Goal: Task Accomplishment & Management: Use online tool/utility

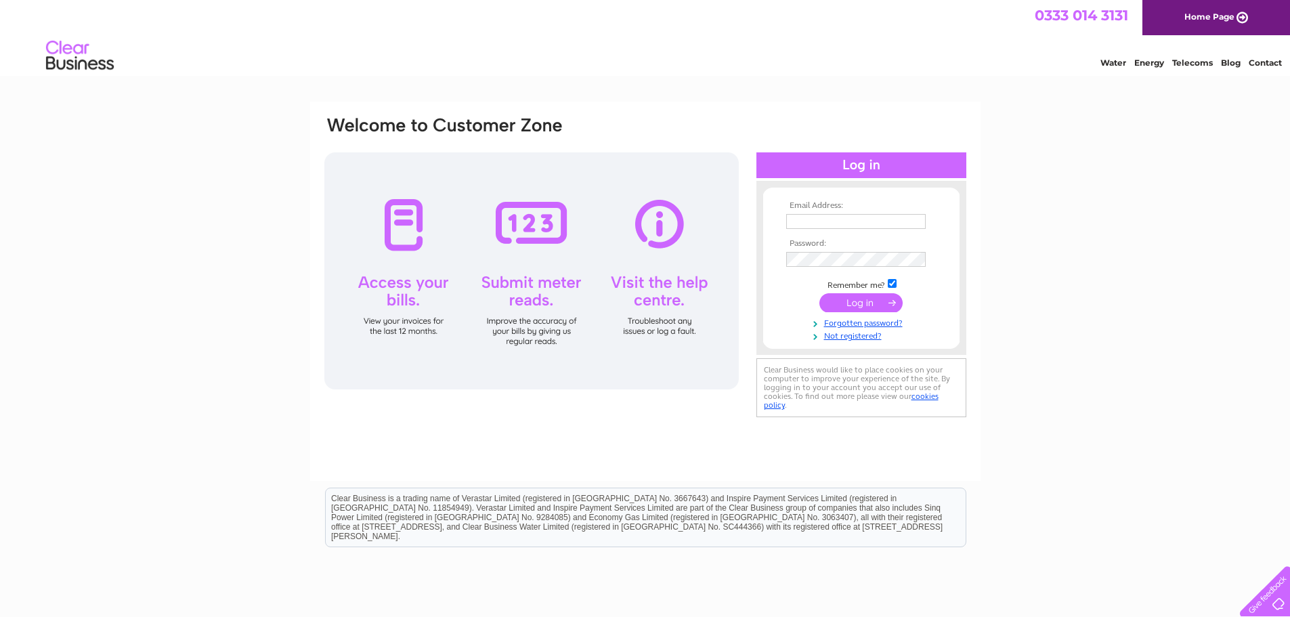
type input "[EMAIL_ADDRESS][DOMAIN_NAME]"
click at [865, 300] on input "submit" at bounding box center [860, 302] width 83 height 19
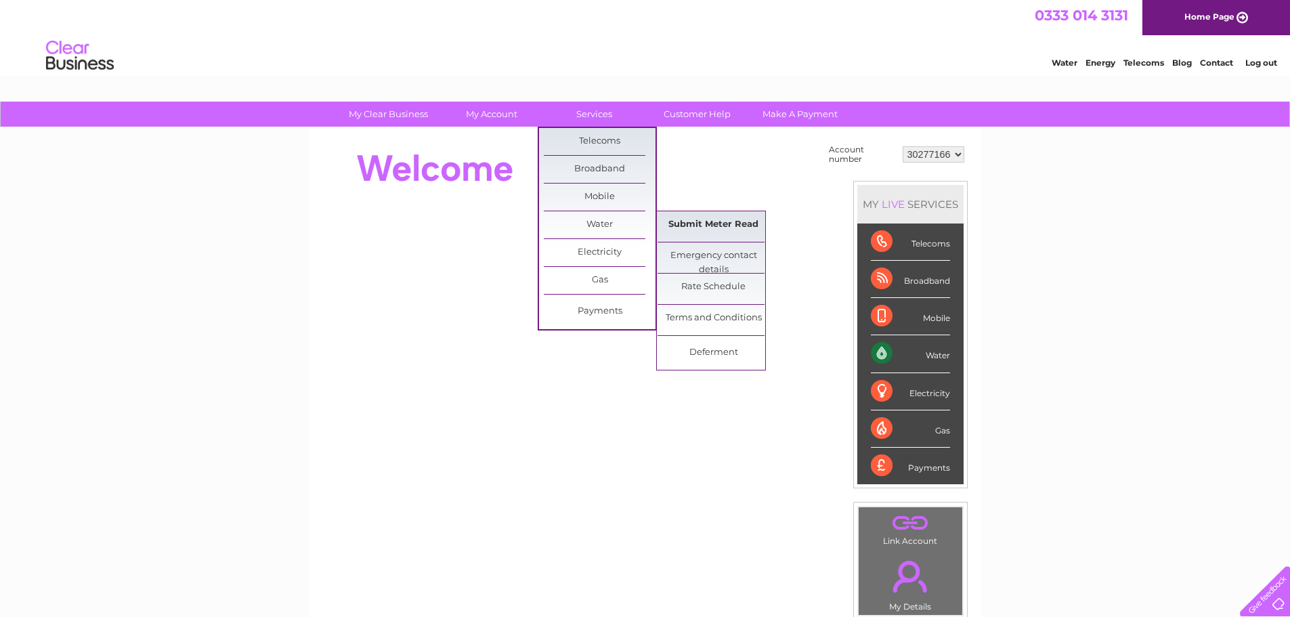
click at [700, 227] on link "Submit Meter Read" at bounding box center [713, 224] width 112 height 27
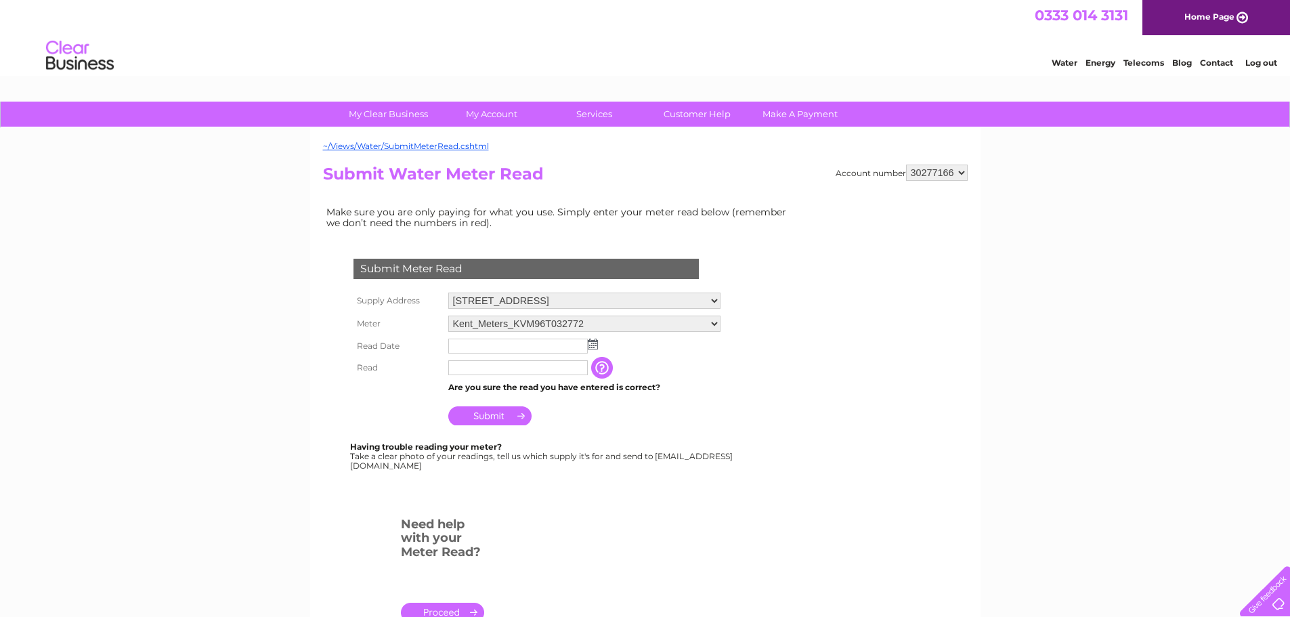
click at [590, 344] on img at bounding box center [593, 344] width 10 height 11
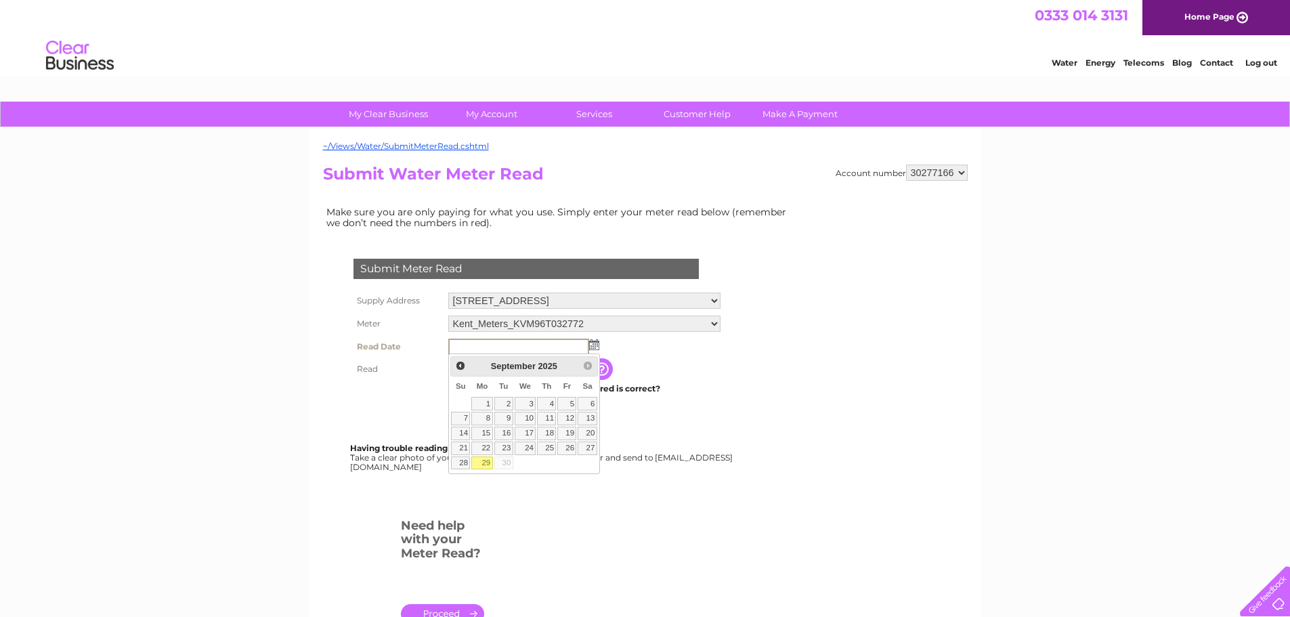
click at [483, 461] on link "29" at bounding box center [481, 463] width 21 height 14
type input "2025/09/29"
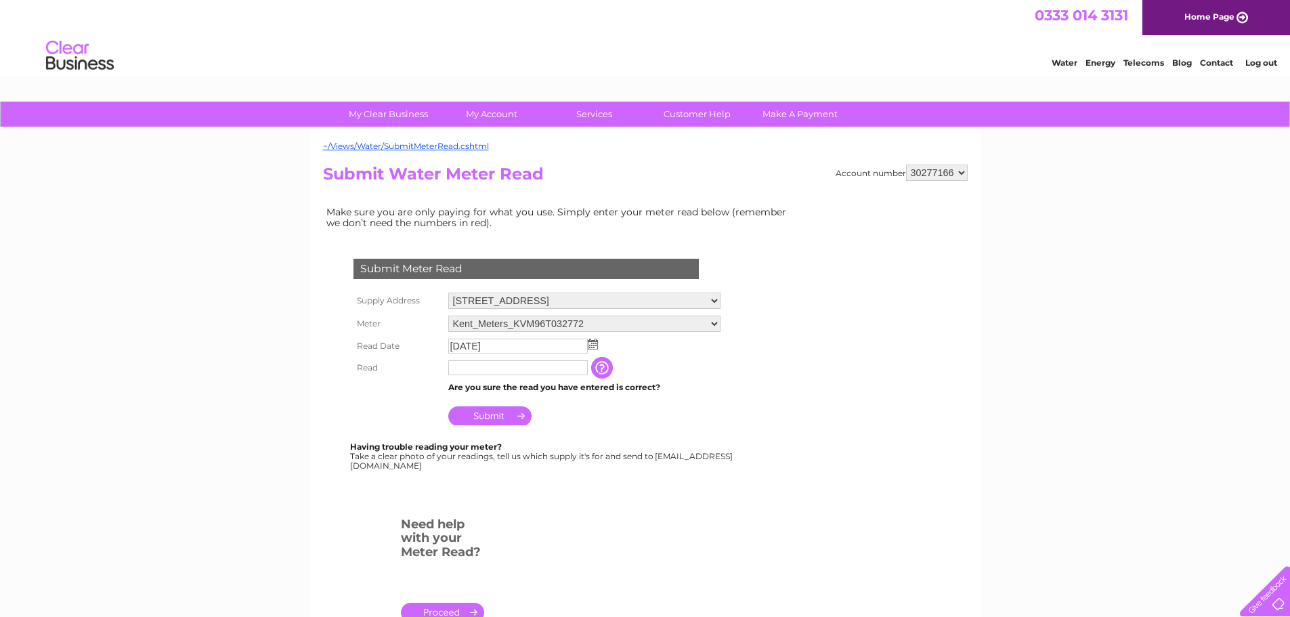
click at [598, 368] on input "button" at bounding box center [603, 368] width 24 height 22
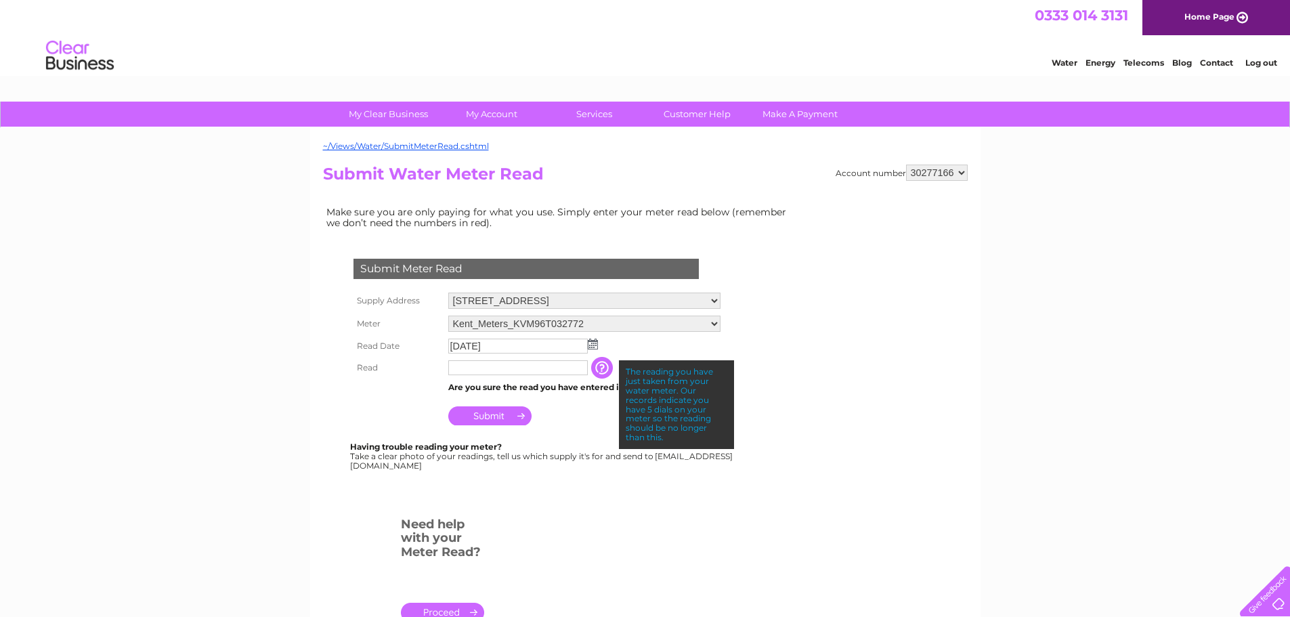
click at [578, 368] on input "text" at bounding box center [517, 367] width 139 height 15
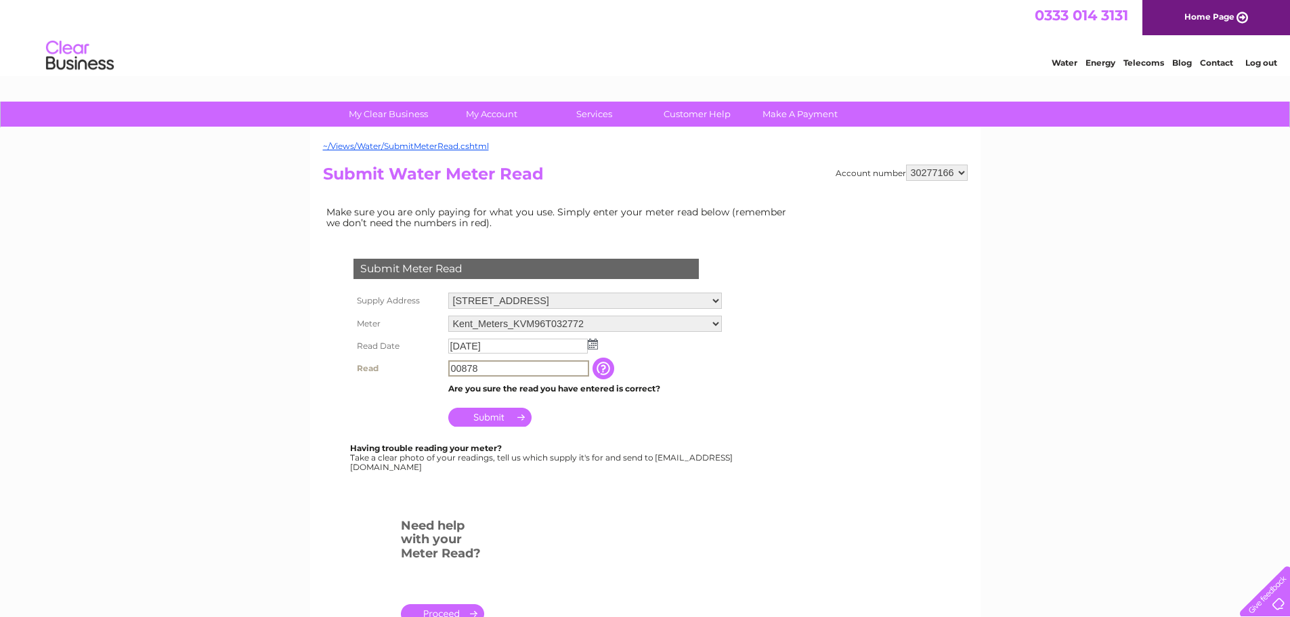
type input "00878"
click at [485, 421] on input "Submit" at bounding box center [489, 415] width 83 height 19
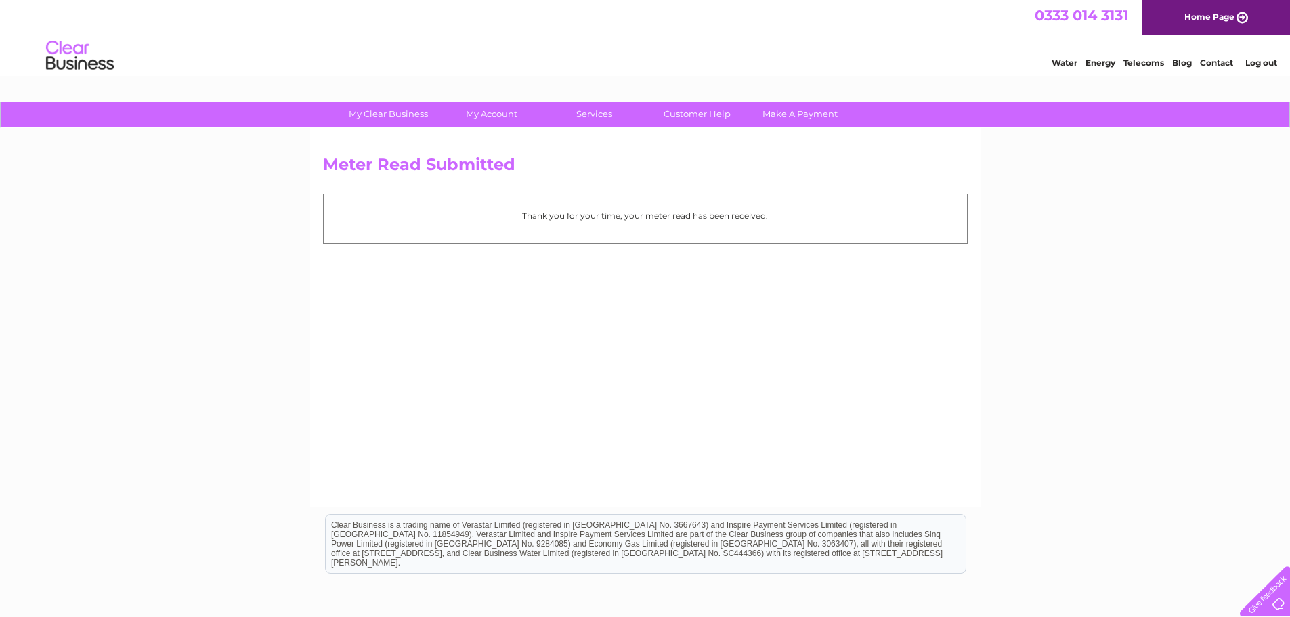
click at [1086, 298] on div "My Clear Business Login Details My Details My Preferences Link Account My Accou…" at bounding box center [645, 420] width 1290 height 637
